Goal: Information Seeking & Learning: Learn about a topic

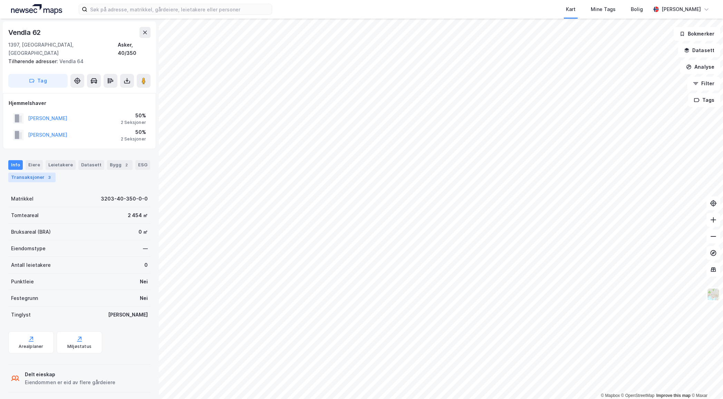
click at [39, 173] on div "Transaksjoner 3" at bounding box center [31, 178] width 47 height 10
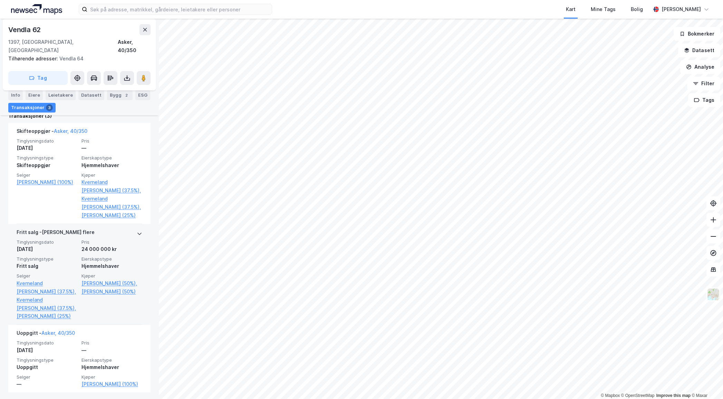
scroll to position [191, 0]
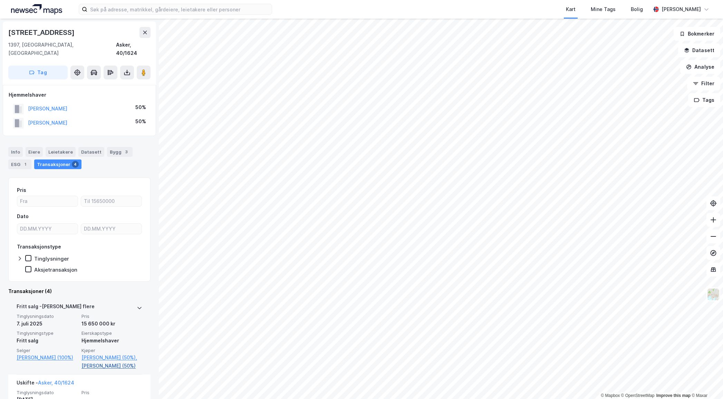
click at [103, 362] on link "[PERSON_NAME] (50%)" at bounding box center [112, 366] width 61 height 8
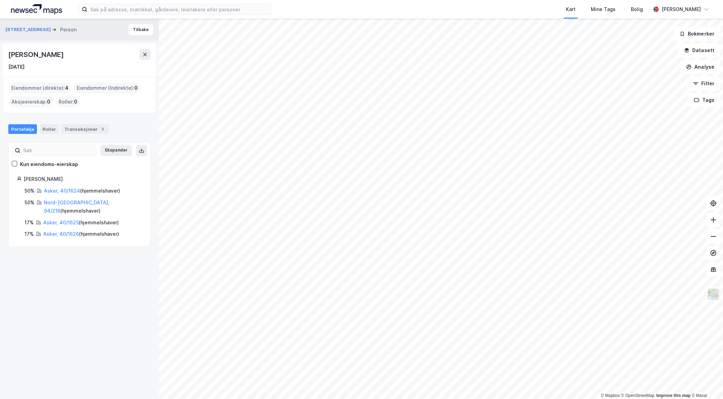
click at [60, 50] on div "[PERSON_NAME]" at bounding box center [36, 54] width 57 height 11
click at [144, 28] on button "Tilbake" at bounding box center [140, 29] width 25 height 11
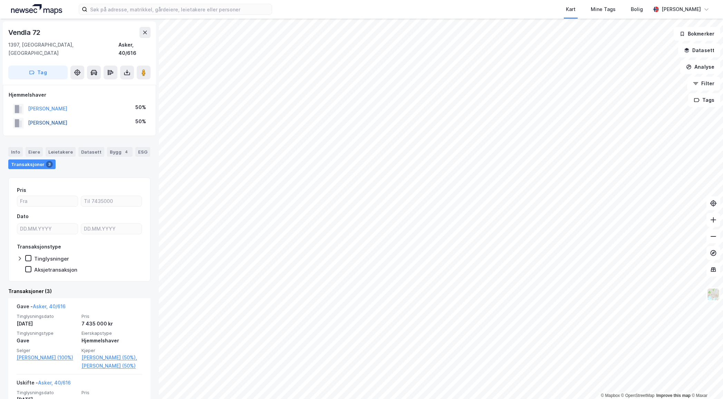
click at [0, 0] on button "[PERSON_NAME]" at bounding box center [0, 0] width 0 height 0
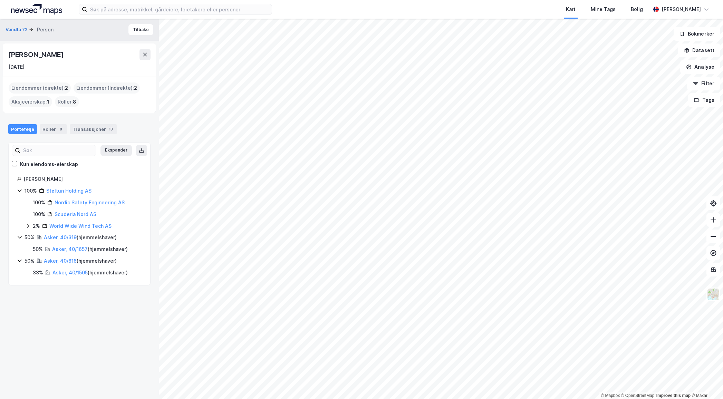
click at [38, 55] on div "[PERSON_NAME]" at bounding box center [36, 54] width 57 height 11
click at [136, 31] on button "Tilbake" at bounding box center [140, 29] width 25 height 11
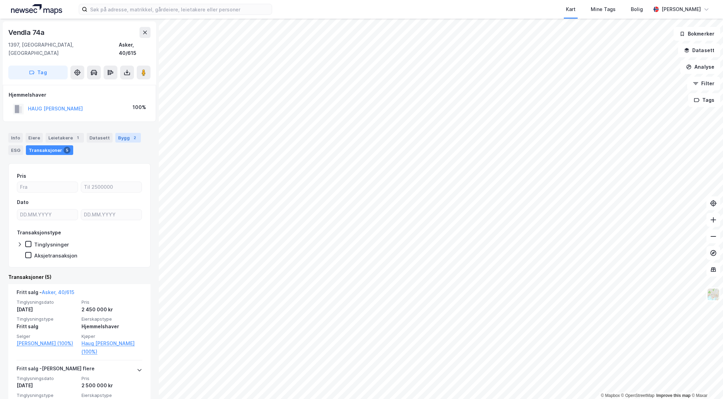
click at [123, 133] on div "Bygg 2" at bounding box center [128, 138] width 26 height 10
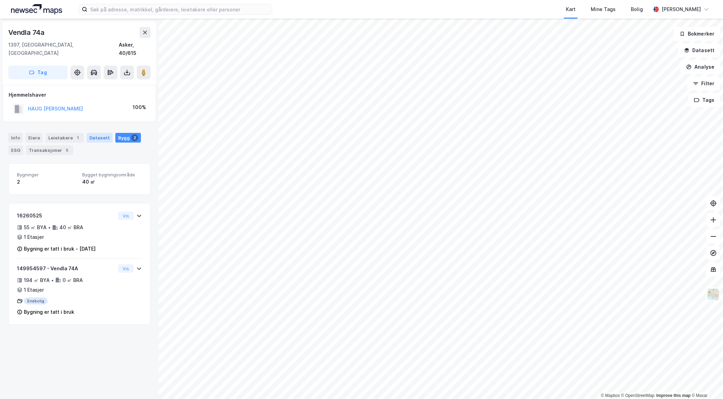
click at [95, 133] on div "Datasett" at bounding box center [100, 138] width 26 height 10
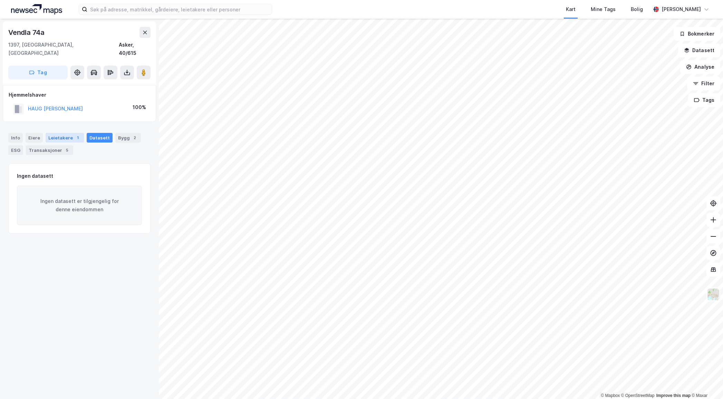
click at [66, 133] on div "Leietakere 1" at bounding box center [65, 138] width 38 height 10
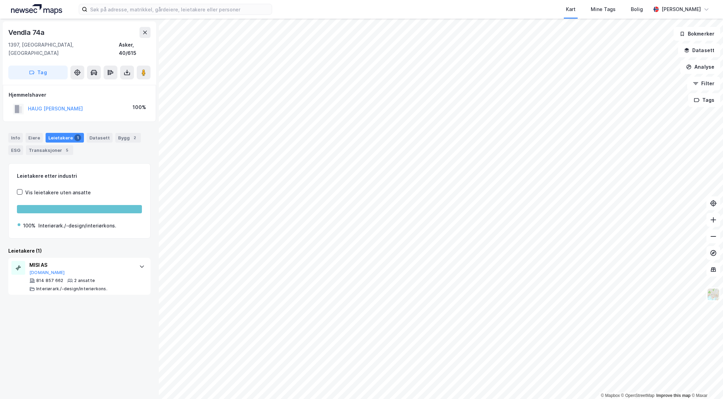
click at [23, 133] on div "Info [PERSON_NAME] 1 Datasett Bygg 2 ESG Transaksjoner 5" at bounding box center [79, 144] width 142 height 22
click at [17, 133] on div "Info" at bounding box center [15, 138] width 15 height 10
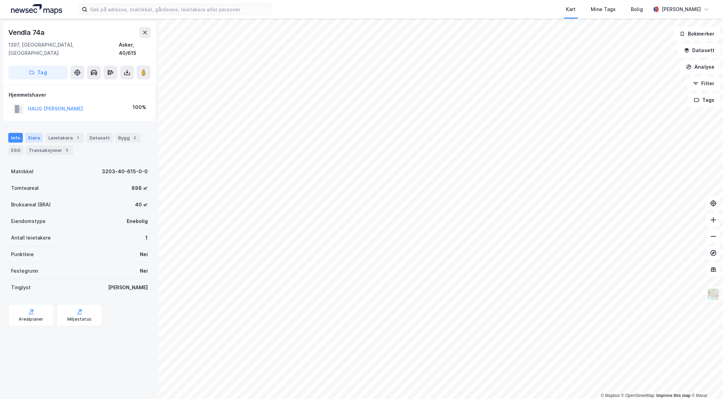
click at [31, 133] on div "Eiere" at bounding box center [34, 138] width 17 height 10
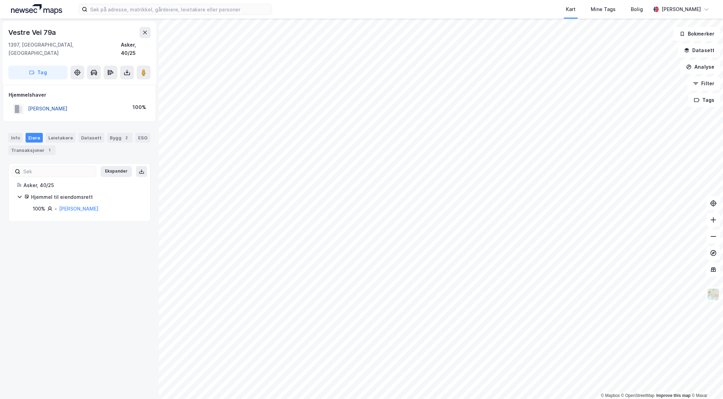
click at [0, 0] on button "[PERSON_NAME]" at bounding box center [0, 0] width 0 height 0
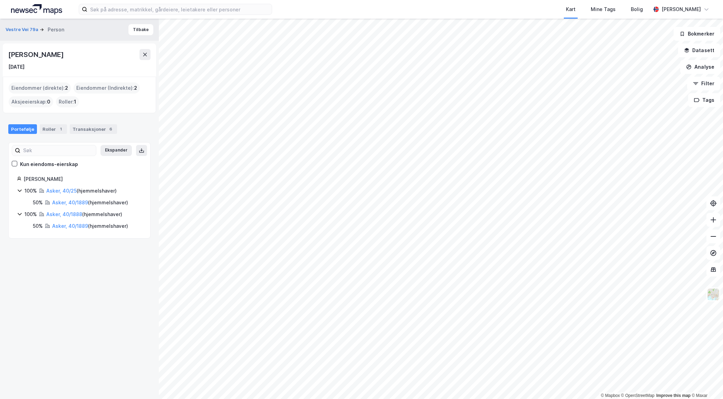
click at [50, 49] on div "[PERSON_NAME]" at bounding box center [36, 54] width 57 height 11
click at [50, 52] on div "[PERSON_NAME]" at bounding box center [36, 54] width 57 height 11
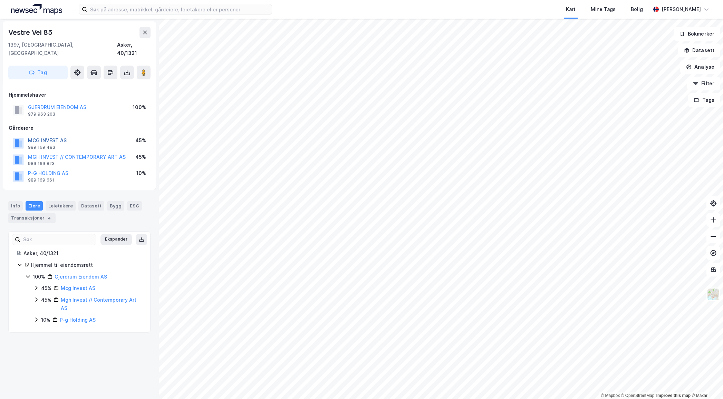
click at [0, 0] on button "MCG INVEST AS" at bounding box center [0, 0] width 0 height 0
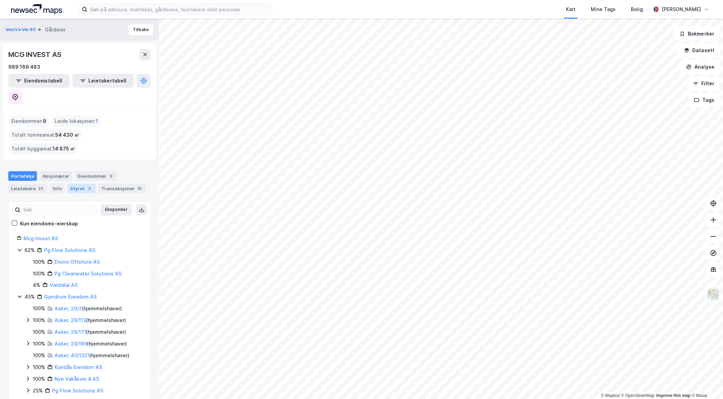
click at [72, 184] on div "Styret 3" at bounding box center [81, 189] width 28 height 10
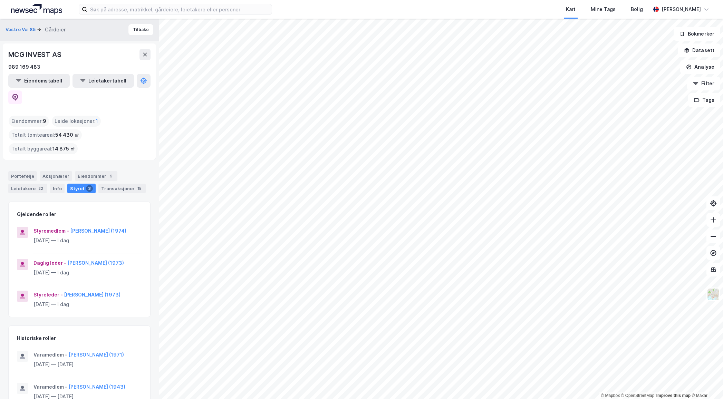
scroll to position [30, 0]
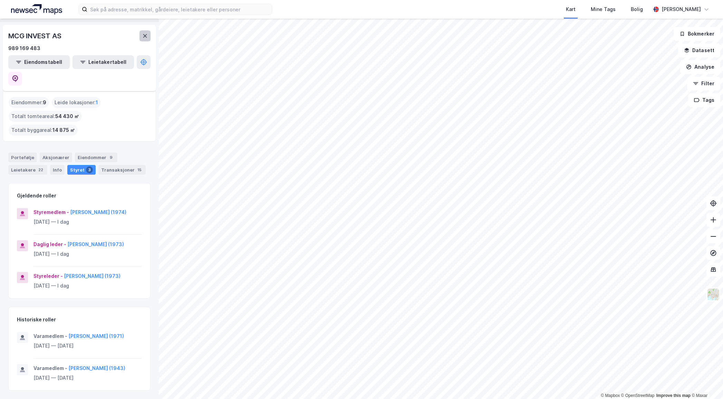
click at [143, 33] on icon at bounding box center [145, 36] width 6 height 6
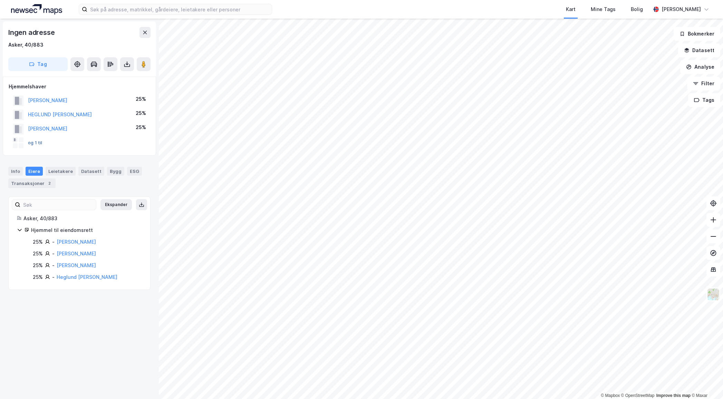
click at [0, 0] on button "og 1 til" at bounding box center [0, 0] width 0 height 0
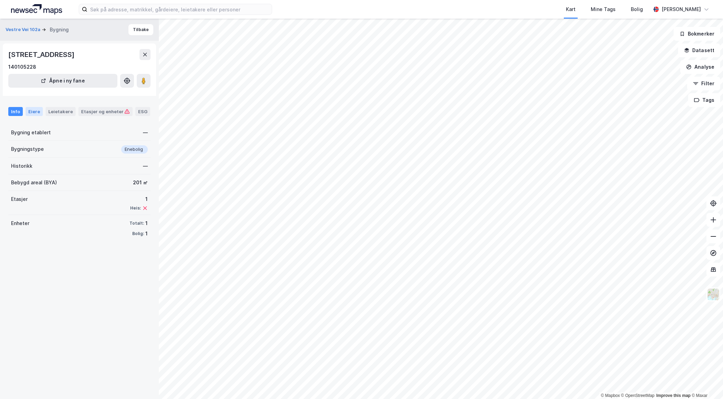
click at [28, 109] on div "Eiere" at bounding box center [34, 111] width 17 height 9
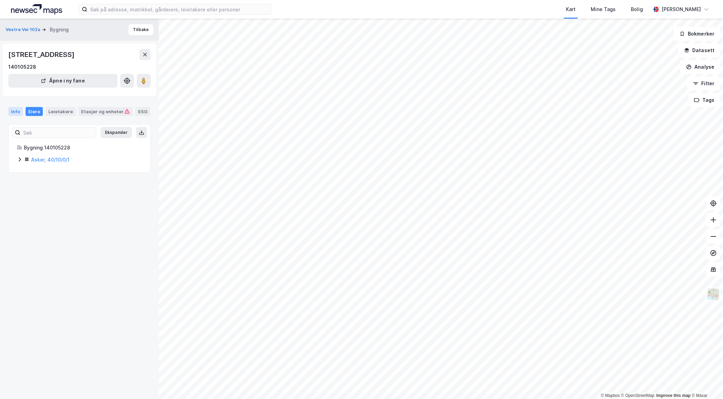
click at [10, 109] on div "Info" at bounding box center [15, 111] width 15 height 9
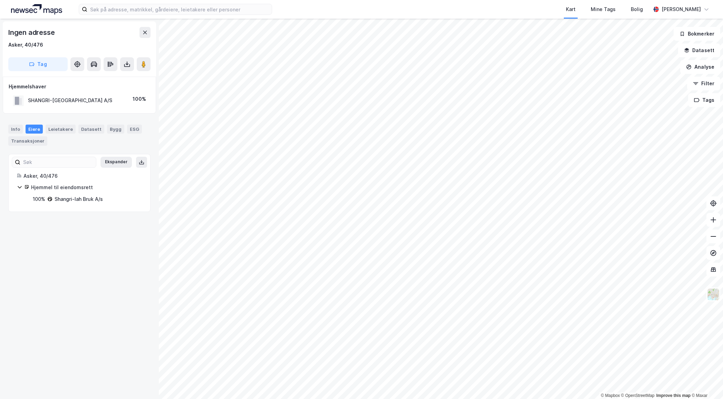
click at [55, 99] on div "SHANGRI-[GEOGRAPHIC_DATA] A/S" at bounding box center [70, 100] width 84 height 8
